Goal: Information Seeking & Learning: Learn about a topic

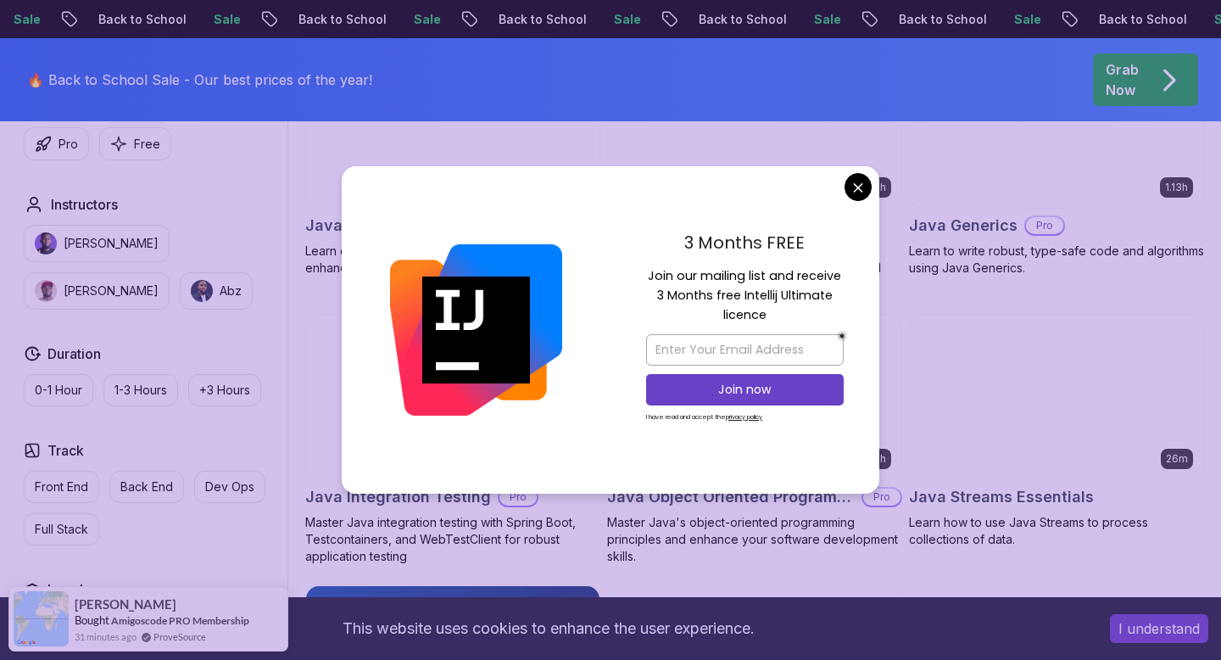
scroll to position [2484, 0]
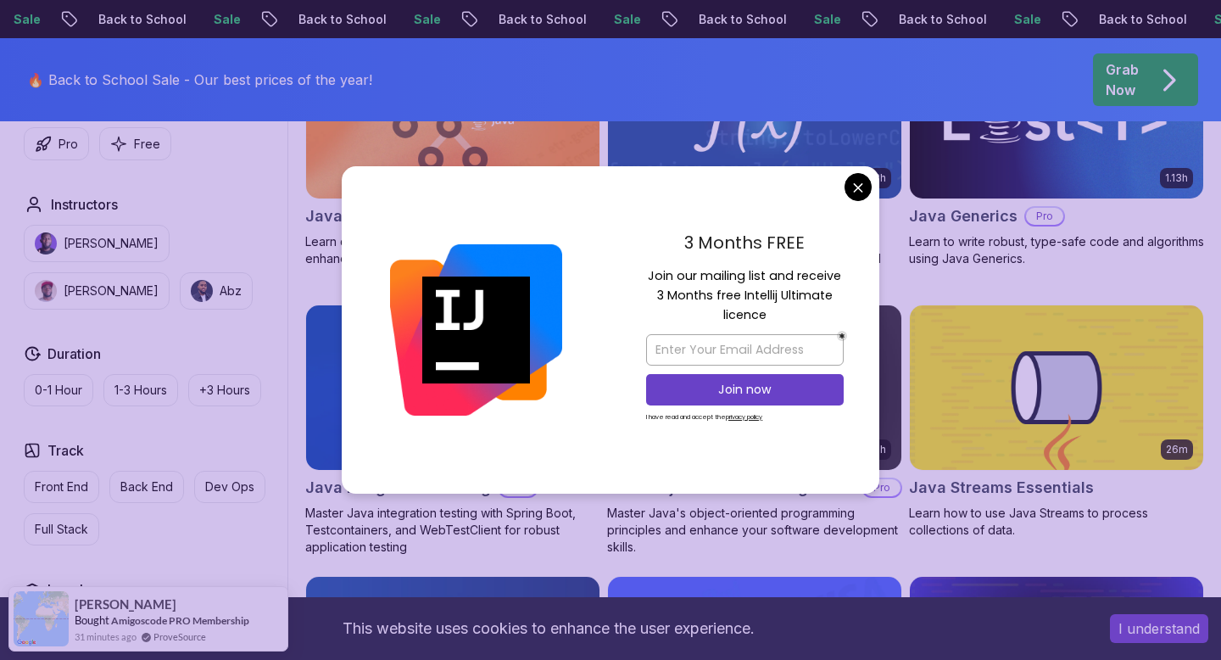
click at [916, 206] on h2 "Java Generics" at bounding box center [963, 216] width 109 height 24
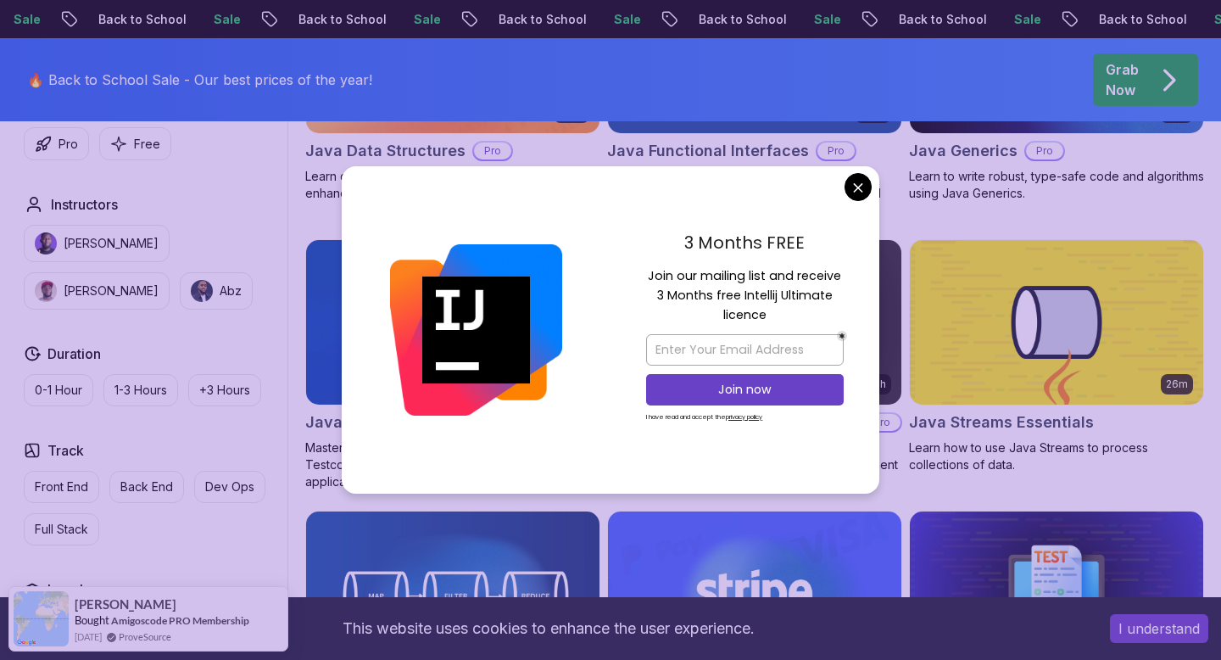
scroll to position [2560, 0]
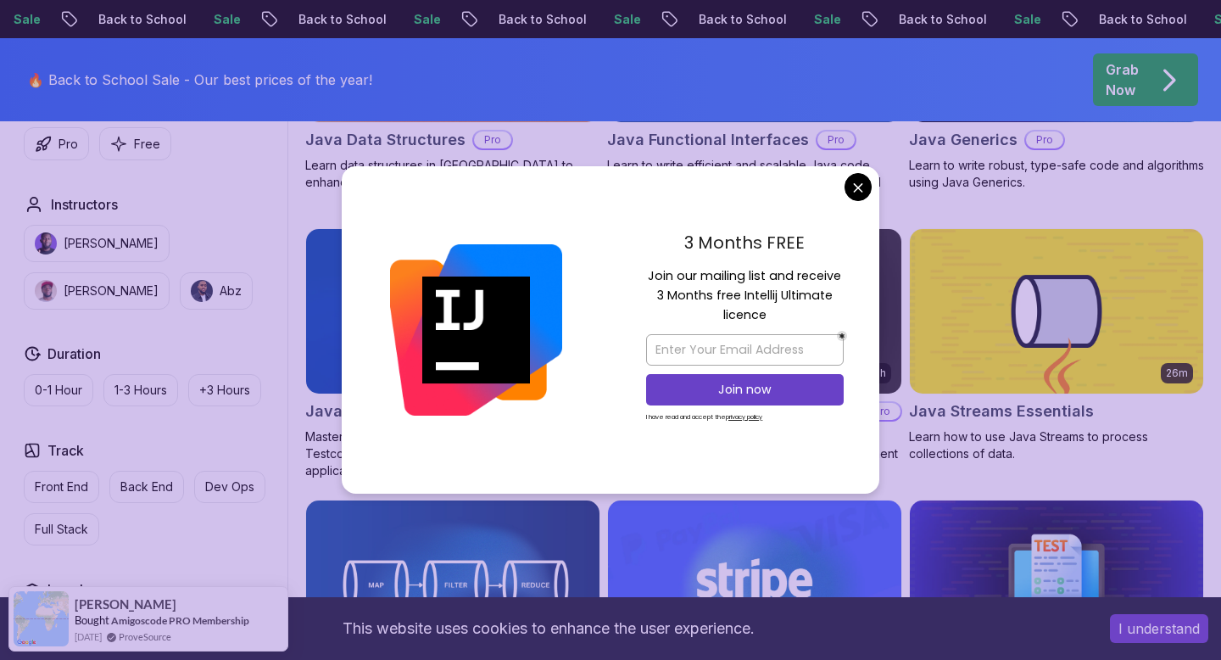
click at [856, 183] on body "Sale Back to School Sale Back to School Sale Back to School Sale Back to School…" at bounding box center [610, 506] width 1221 height 6133
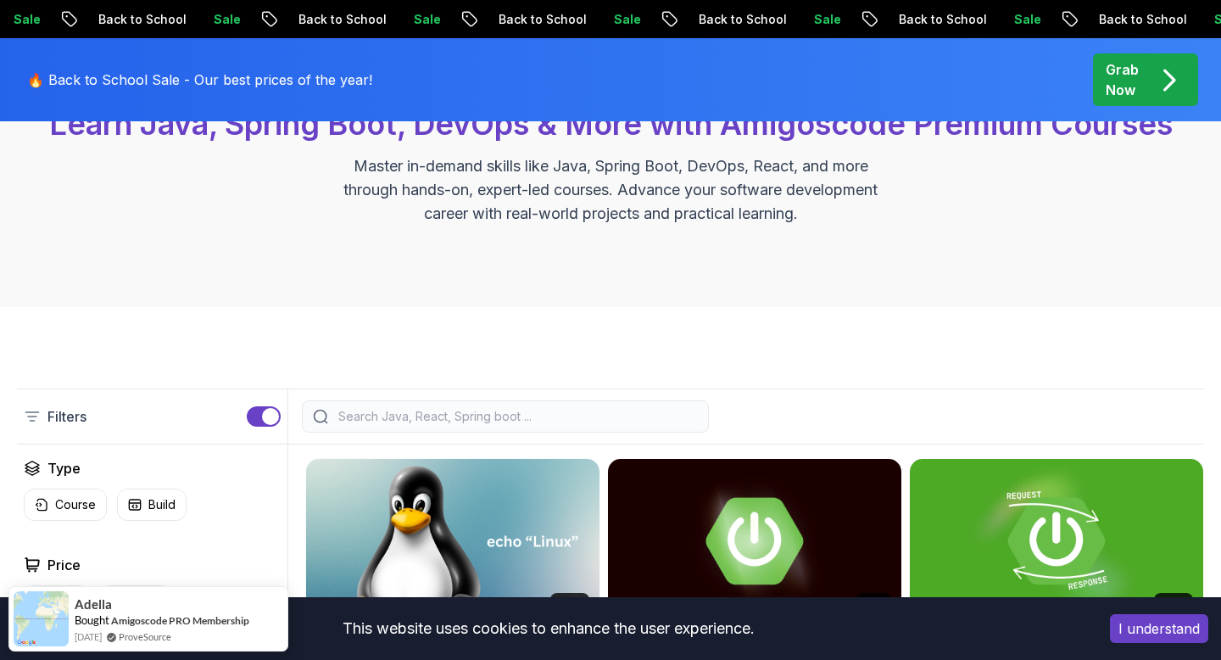
scroll to position [256, 0]
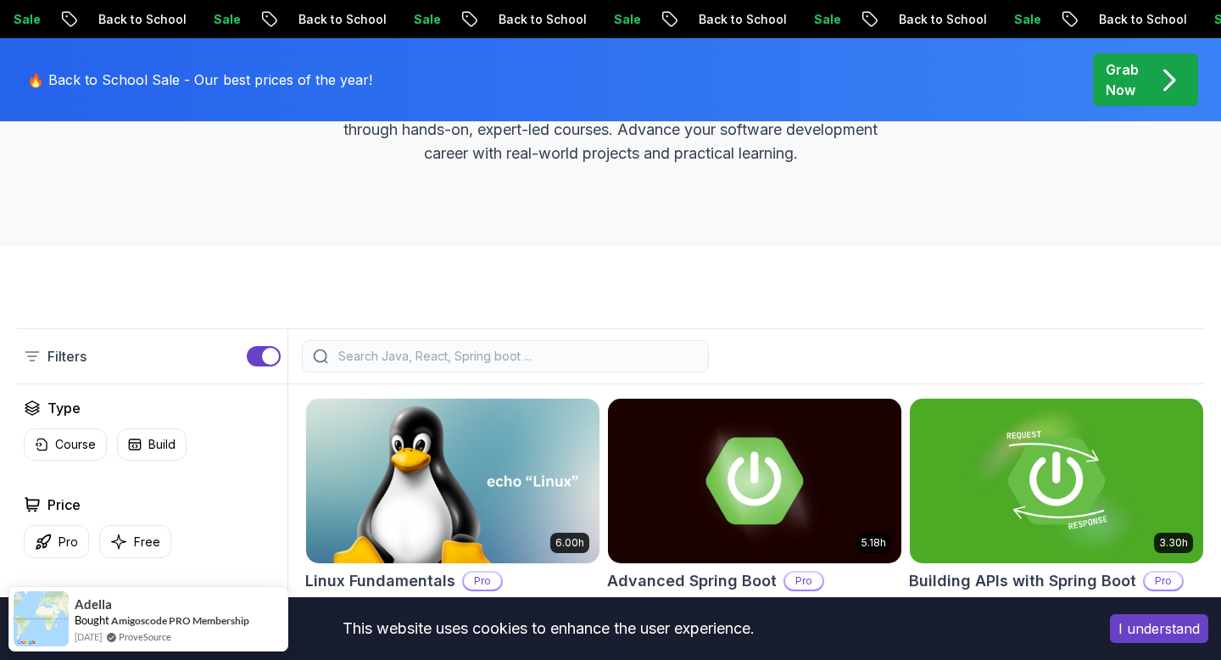
click at [652, 494] on img at bounding box center [754, 480] width 293 height 164
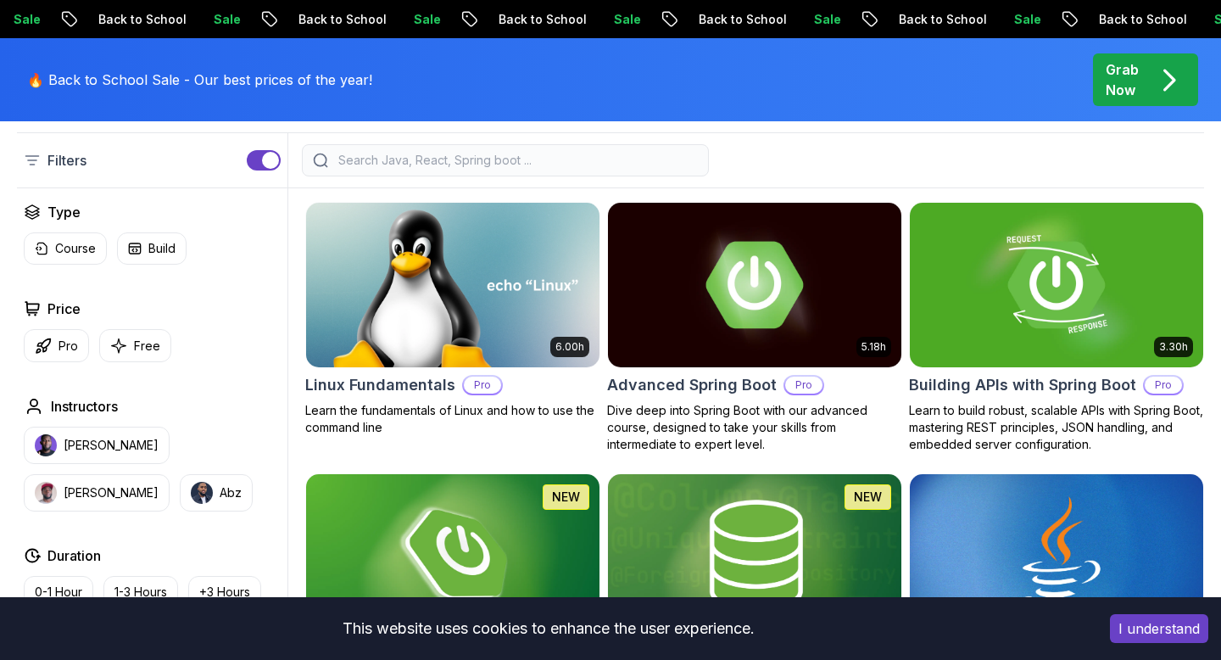
scroll to position [455, 0]
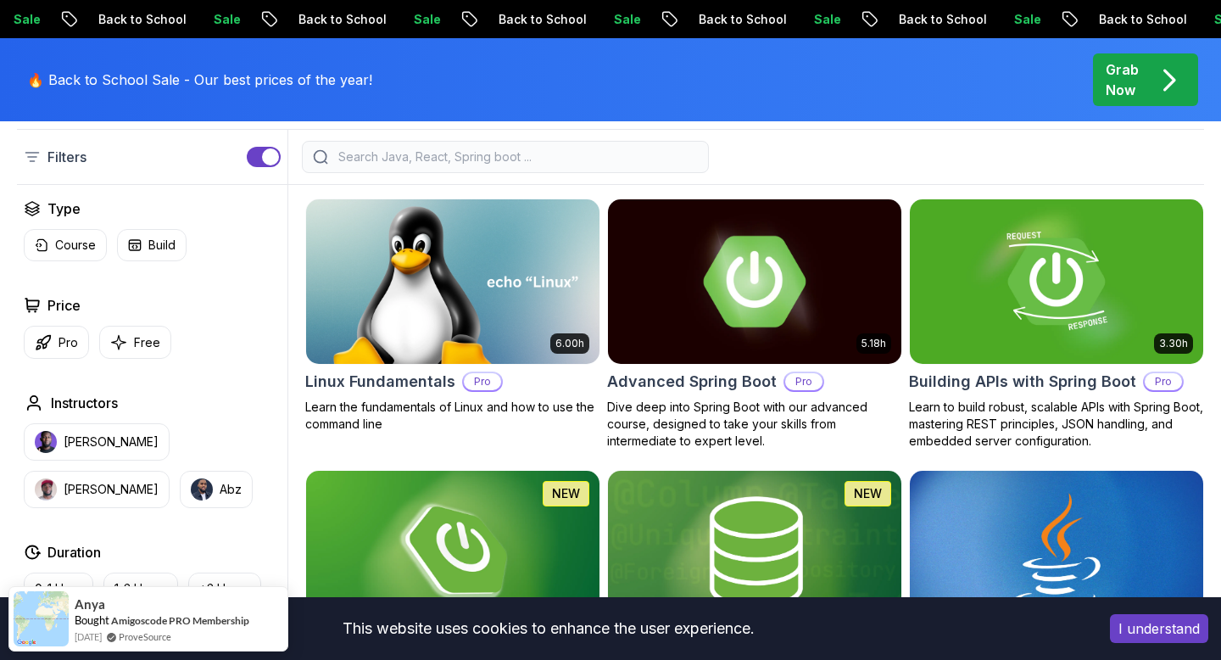
click at [681, 304] on img at bounding box center [754, 281] width 308 height 172
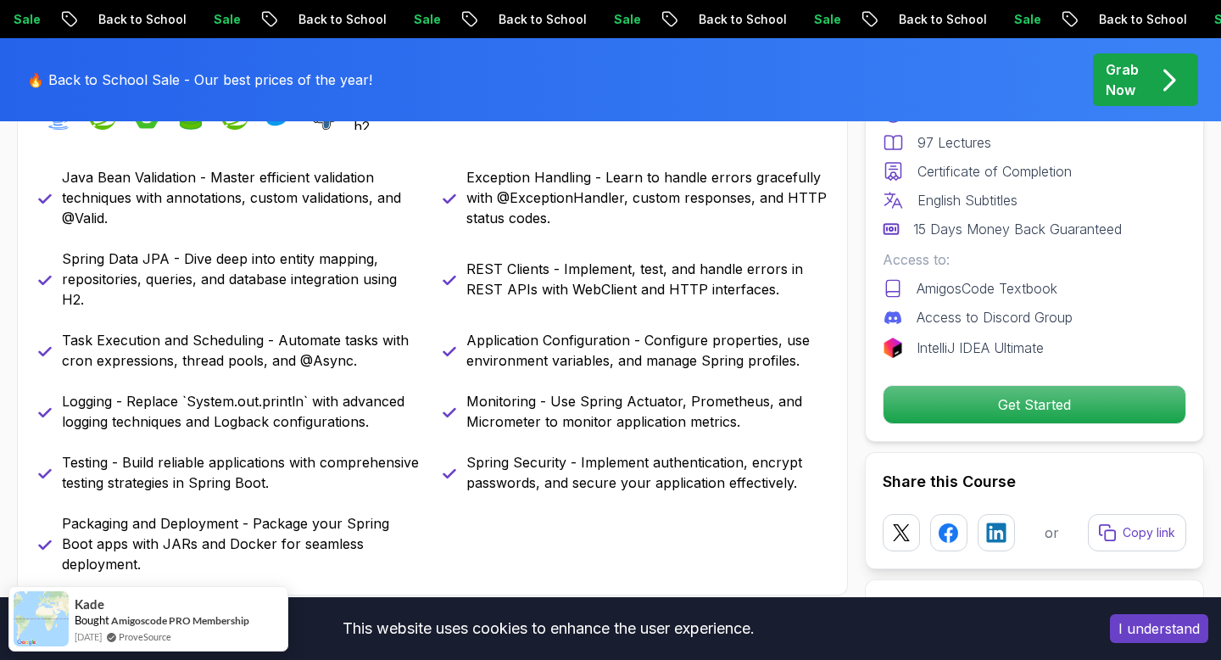
scroll to position [788, 0]
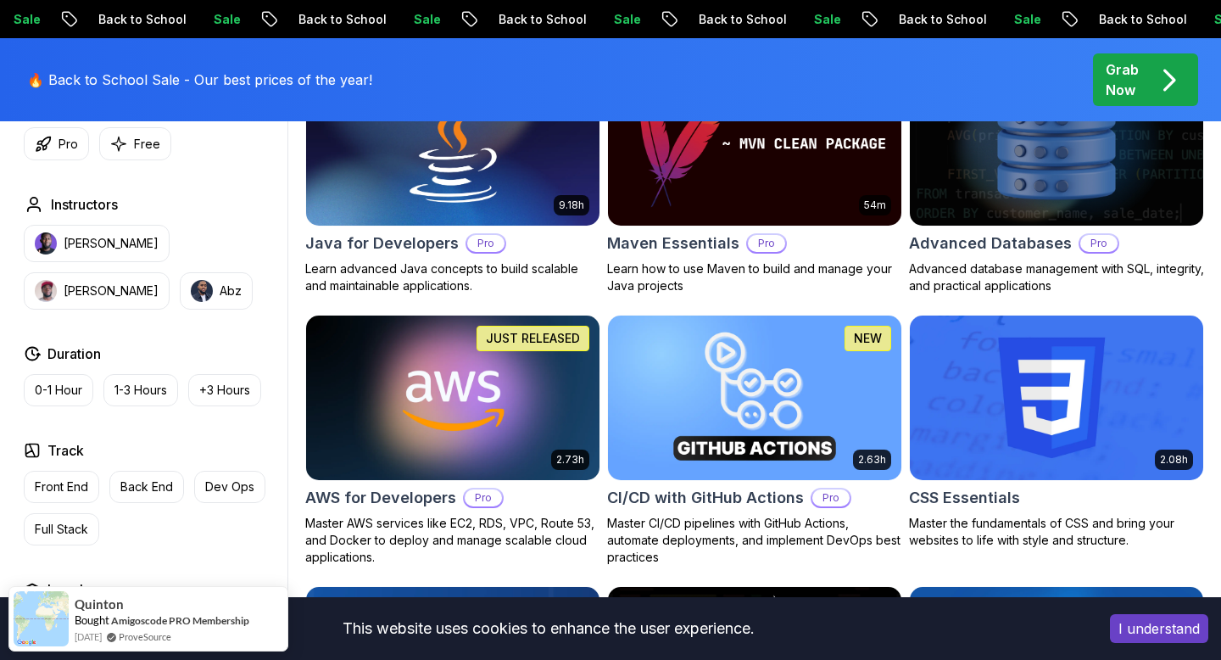
scroll to position [1141, 0]
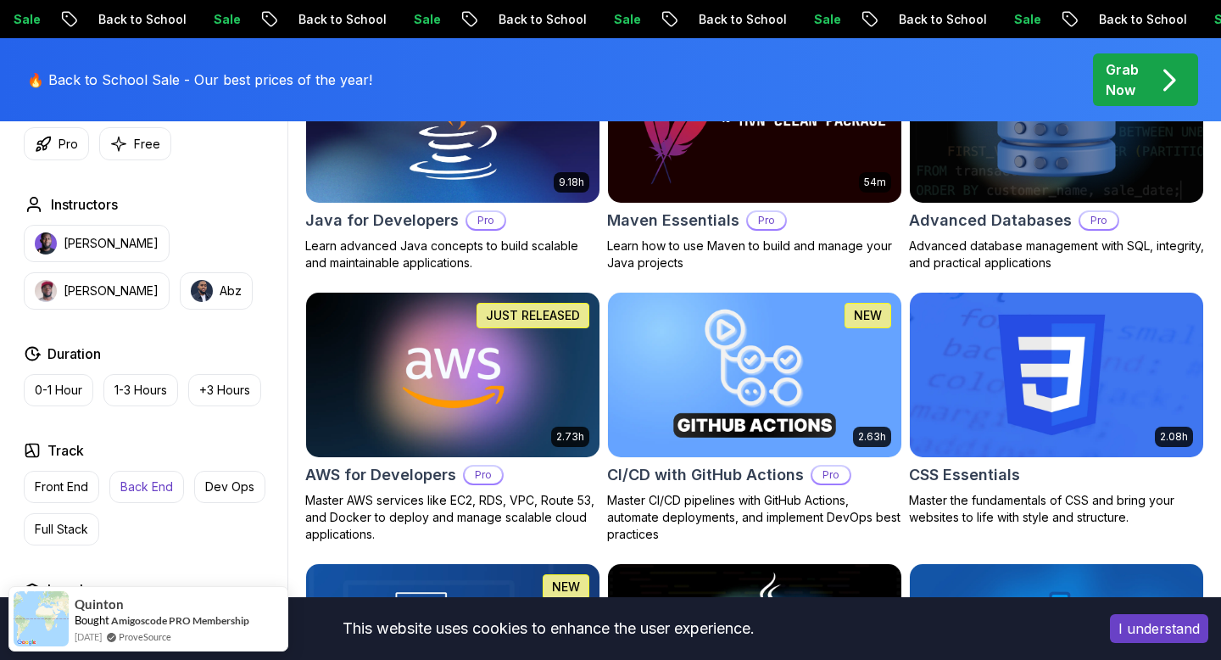
click at [159, 491] on p "Back End" at bounding box center [146, 486] width 53 height 17
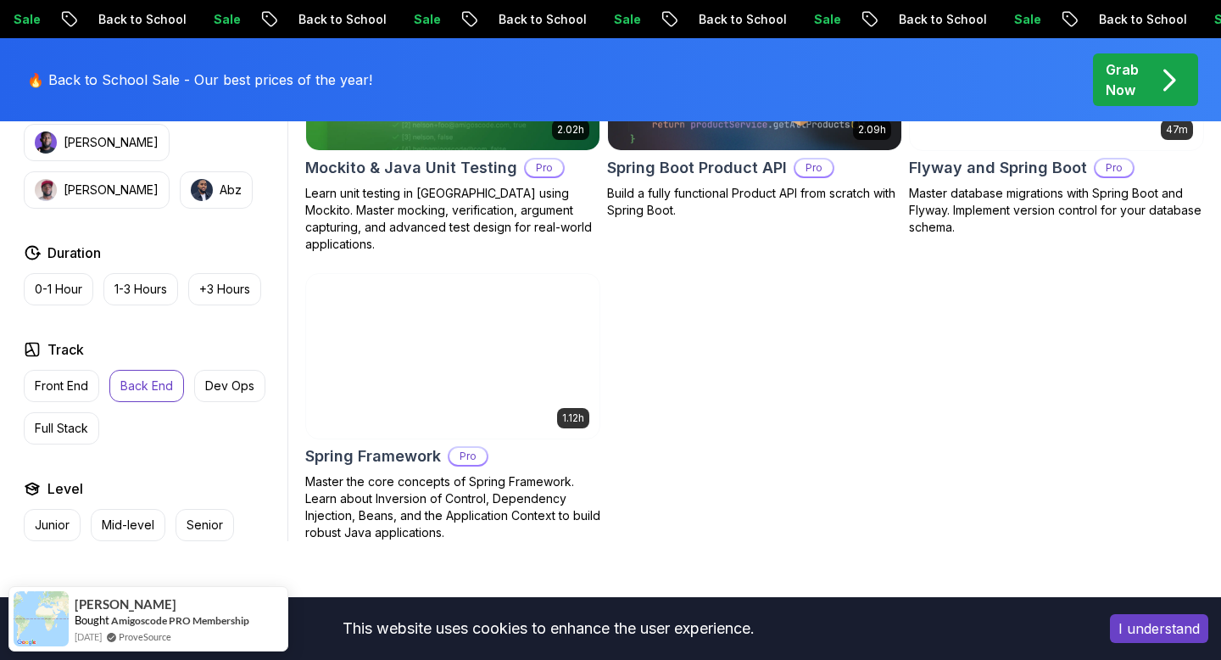
scroll to position [2294, 0]
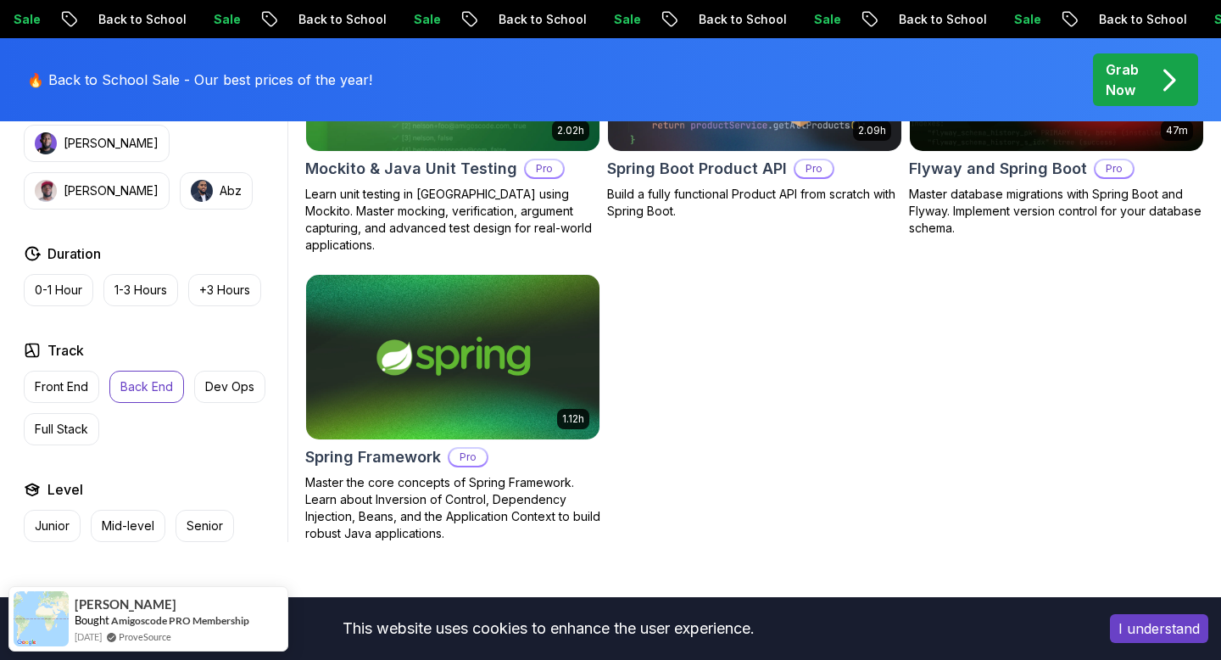
click at [141, 388] on div "Front End Back End Dev Ops Full Stack" at bounding box center [152, 407] width 257 height 75
click at [135, 378] on p "Back End" at bounding box center [146, 386] width 53 height 17
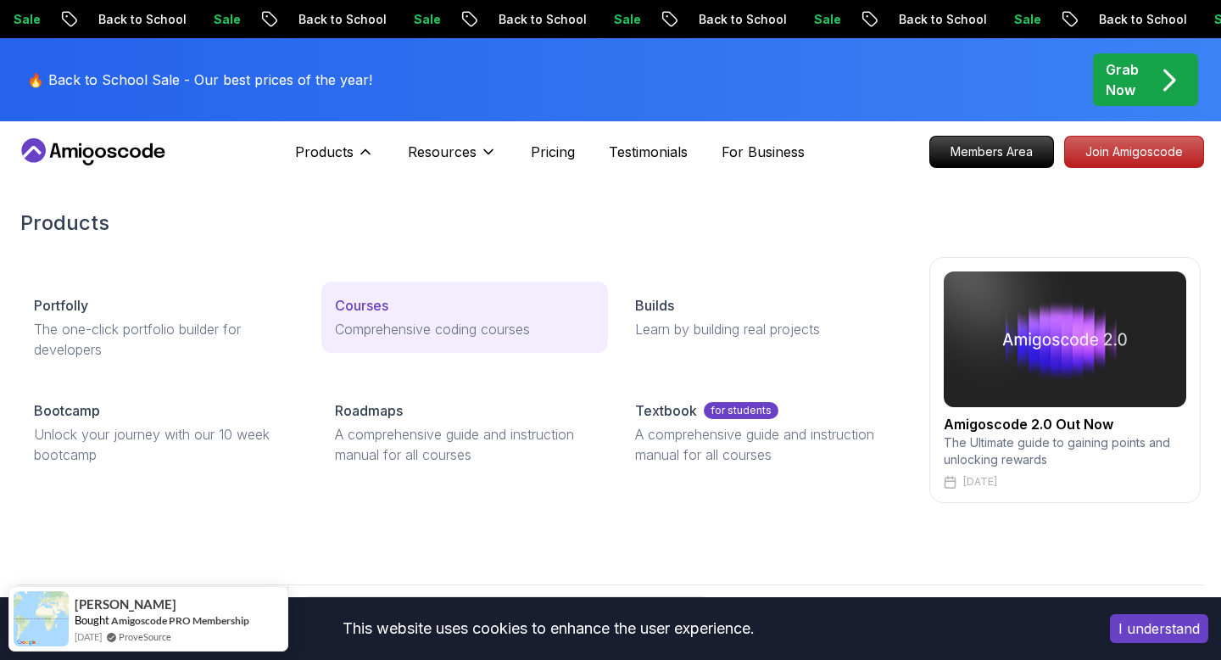
click at [393, 322] on p "Comprehensive coding courses" at bounding box center [465, 329] width 260 height 20
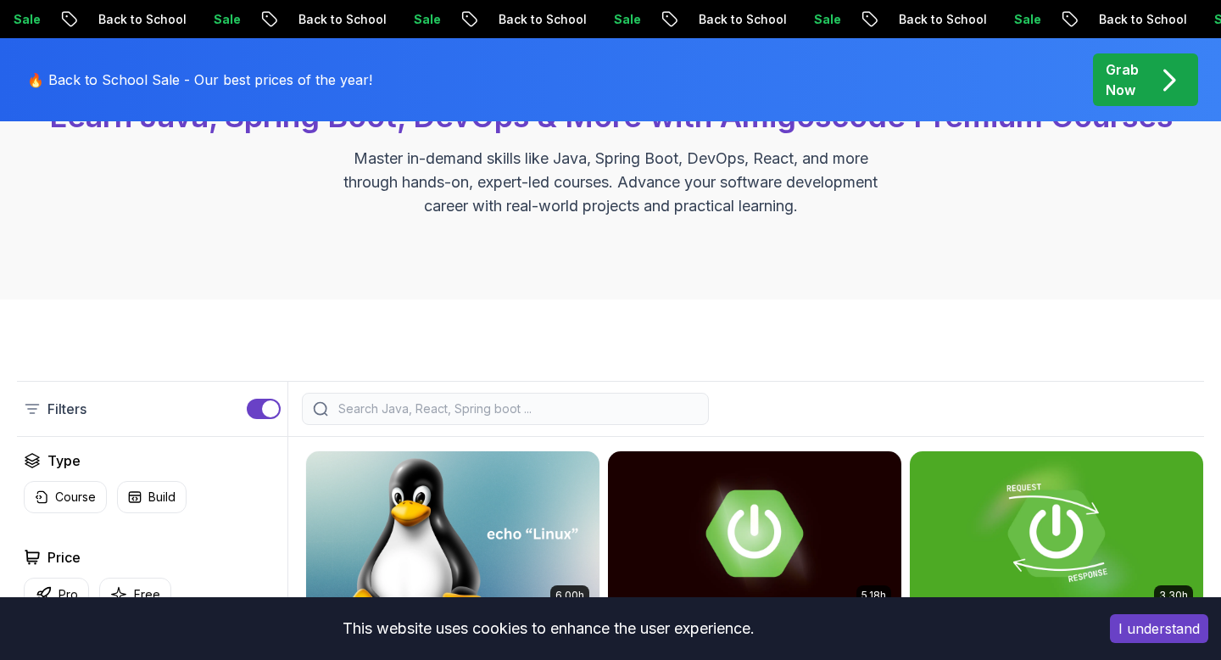
scroll to position [231, 0]
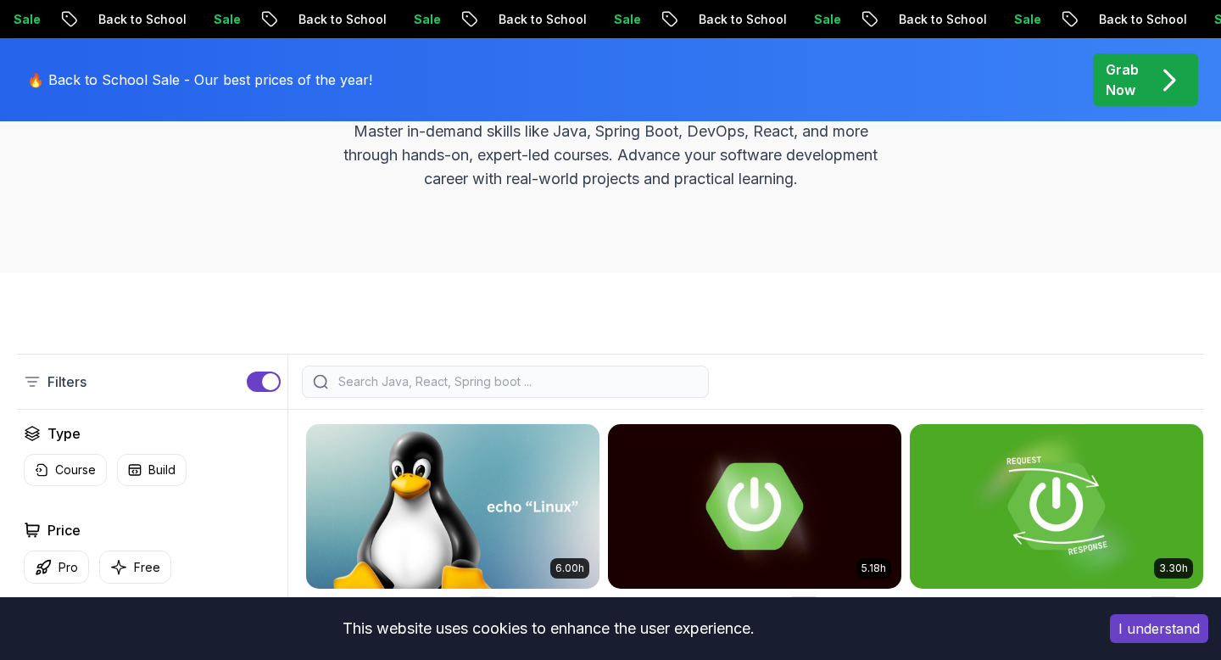
click at [405, 391] on div at bounding box center [505, 381] width 407 height 32
click at [395, 387] on input "search" at bounding box center [516, 381] width 363 height 17
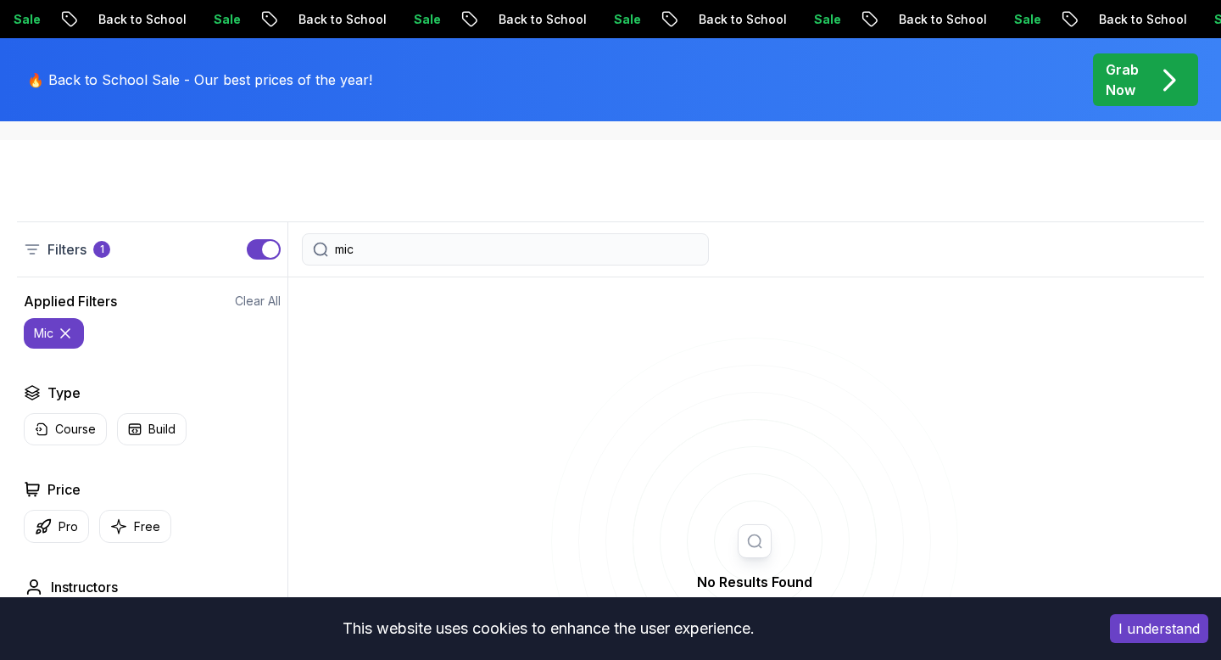
scroll to position [365, 0]
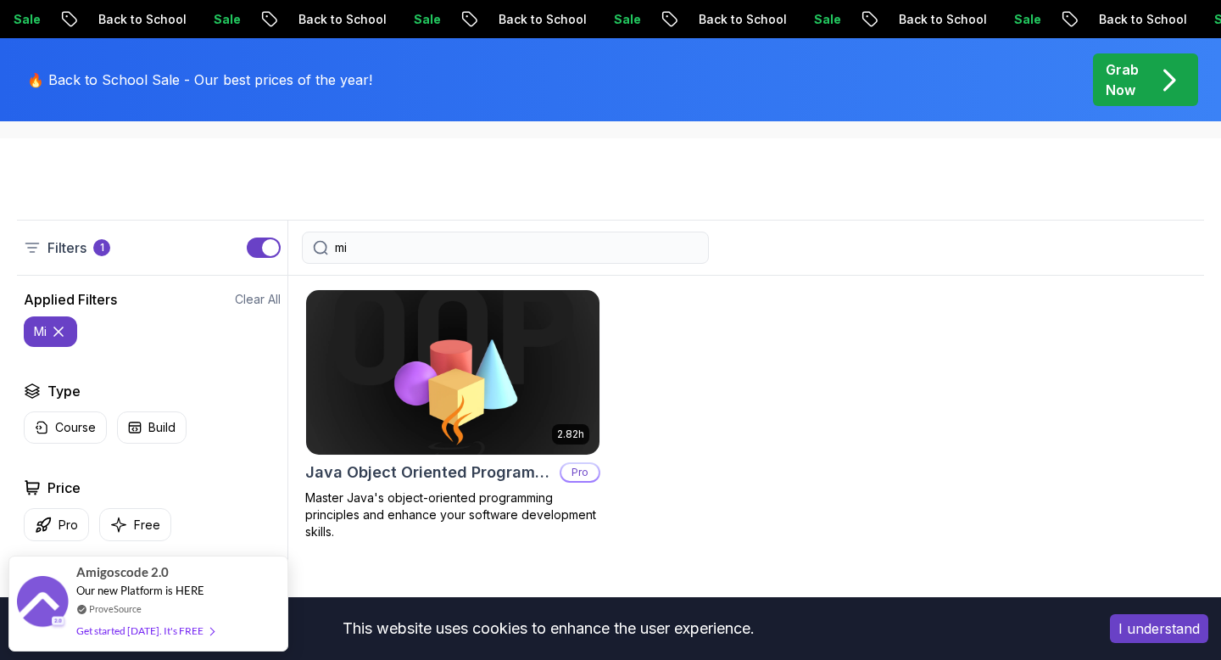
type input "m"
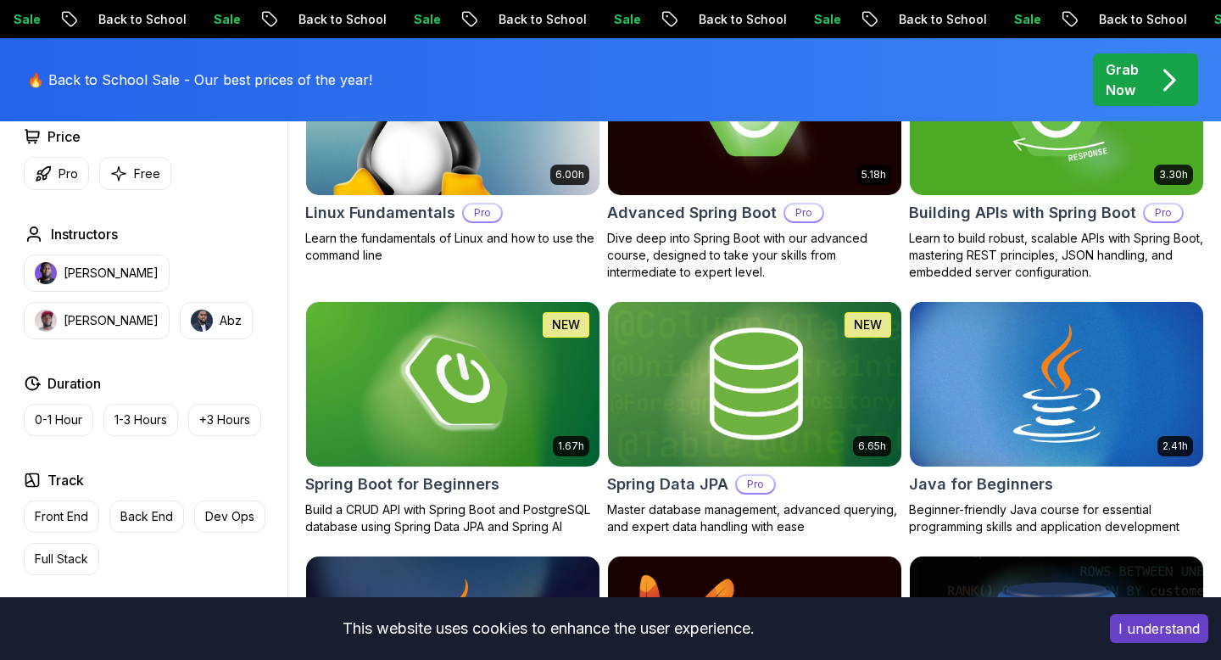
scroll to position [626, 0]
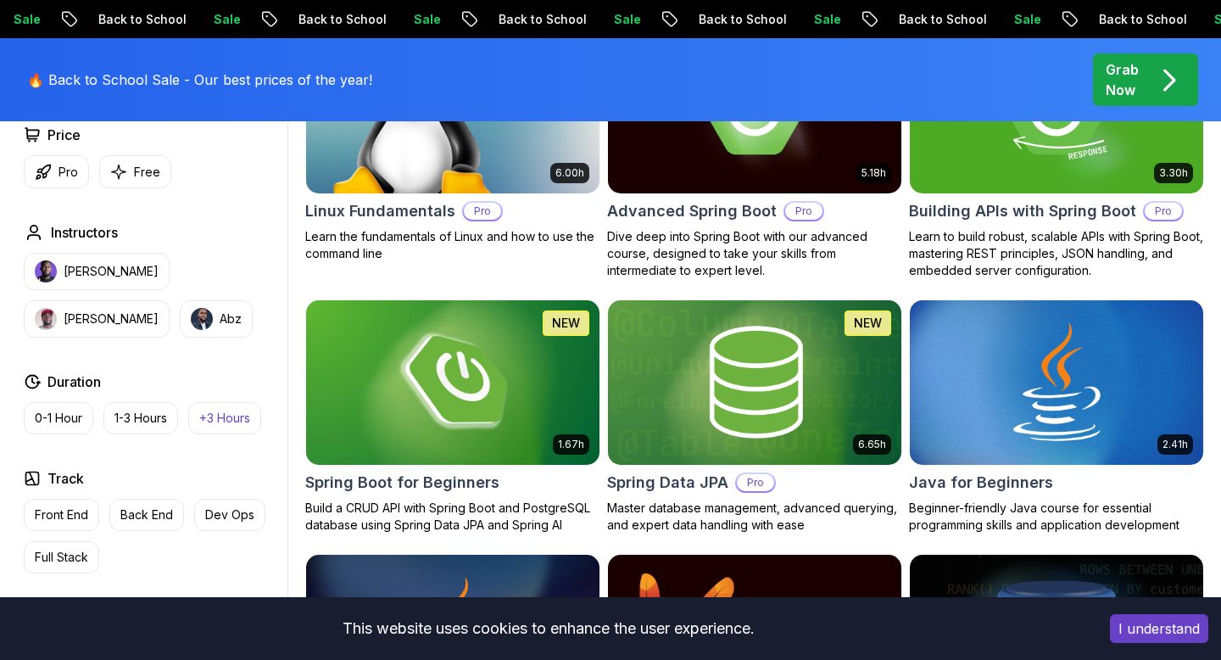
click at [242, 408] on button "+3 Hours" at bounding box center [224, 418] width 73 height 32
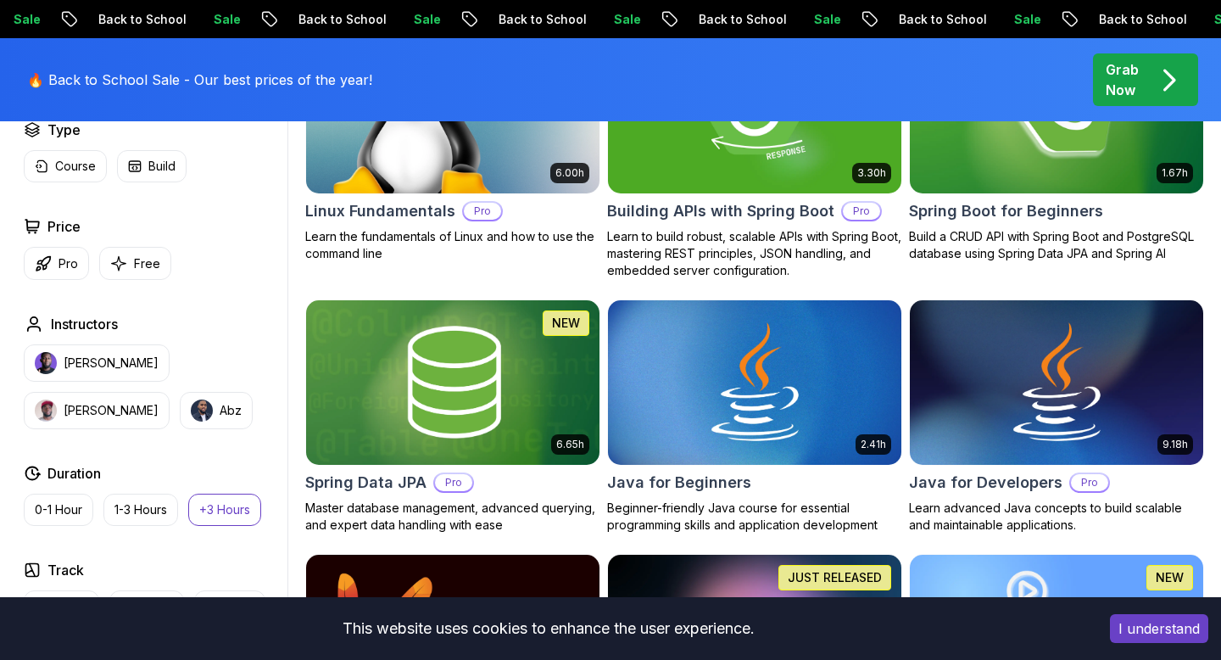
click at [238, 502] on p "+3 Hours" at bounding box center [224, 509] width 51 height 17
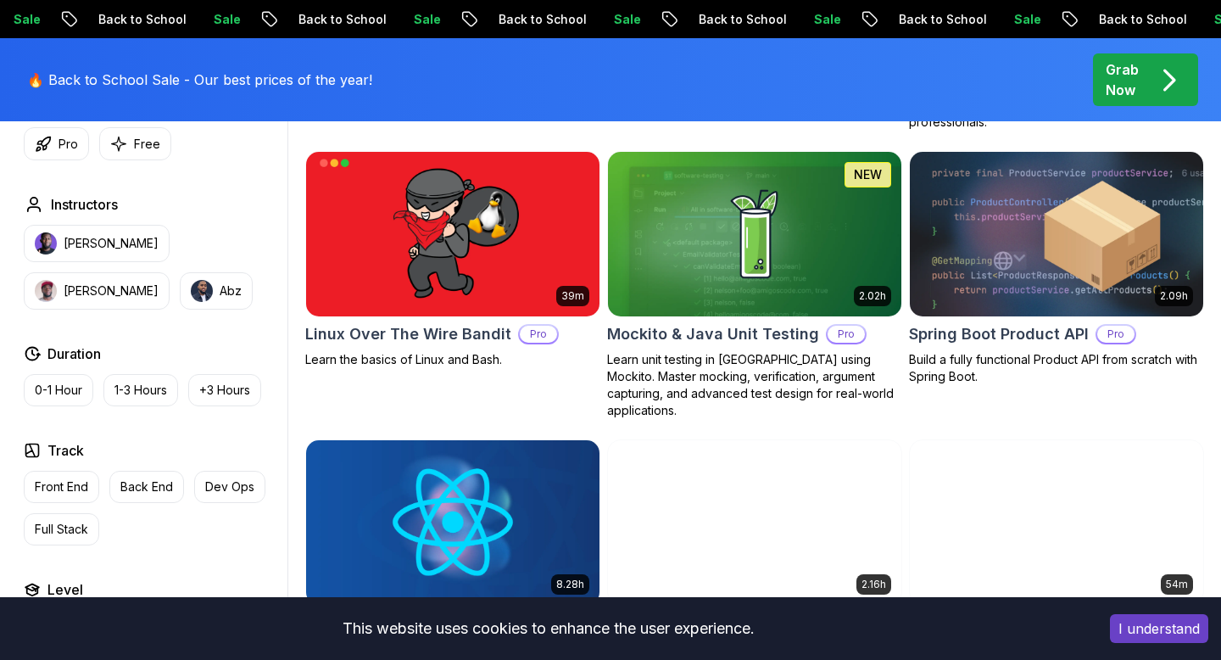
scroll to position [3713, 0]
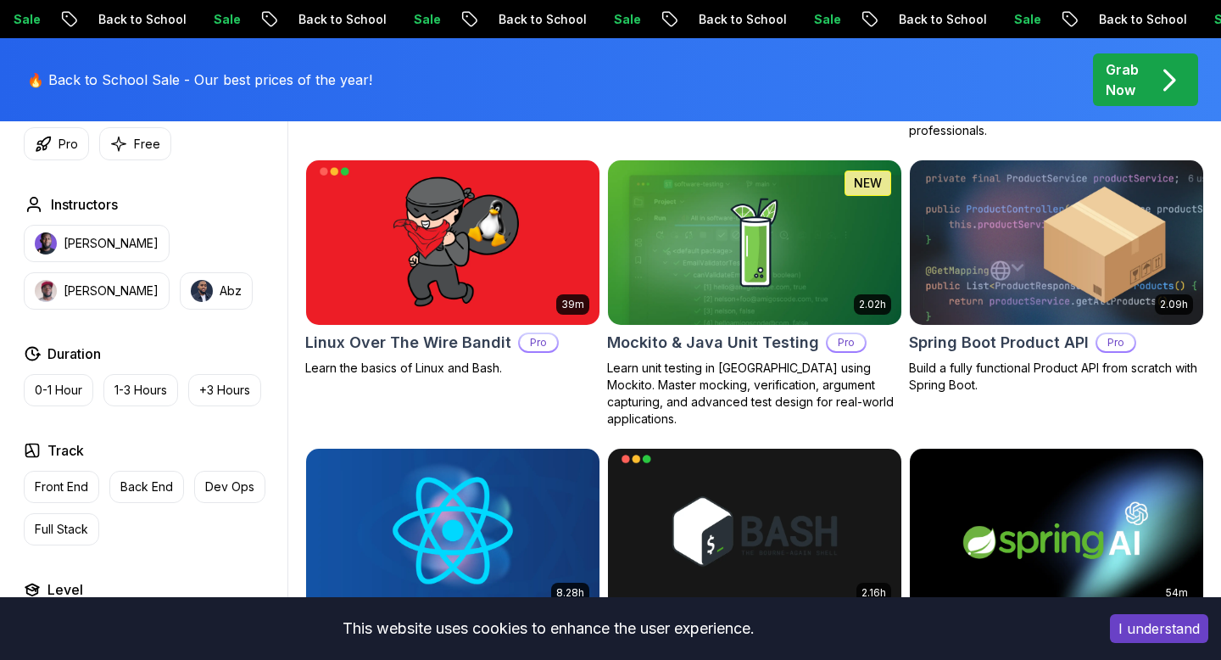
click at [1023, 270] on img at bounding box center [1056, 242] width 308 height 172
